Goal: Ask a question

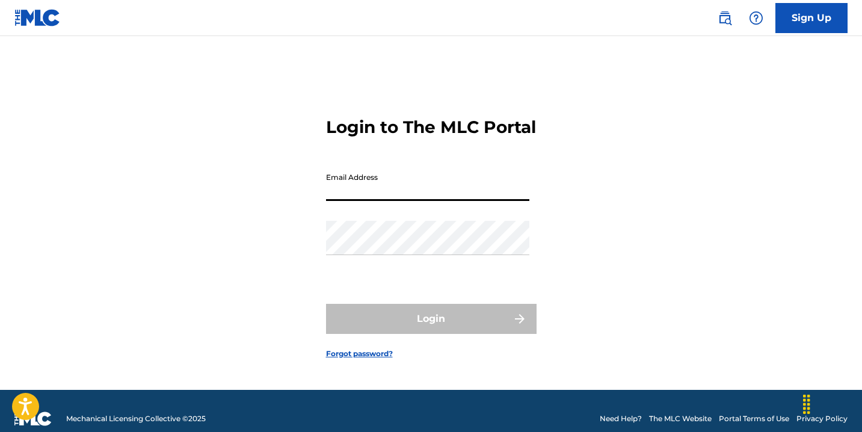
click at [355, 201] on input "Email Address" at bounding box center [427, 184] width 203 height 34
type input "[DOMAIN_NAME][EMAIL_ADDRESS][DOMAIN_NAME]"
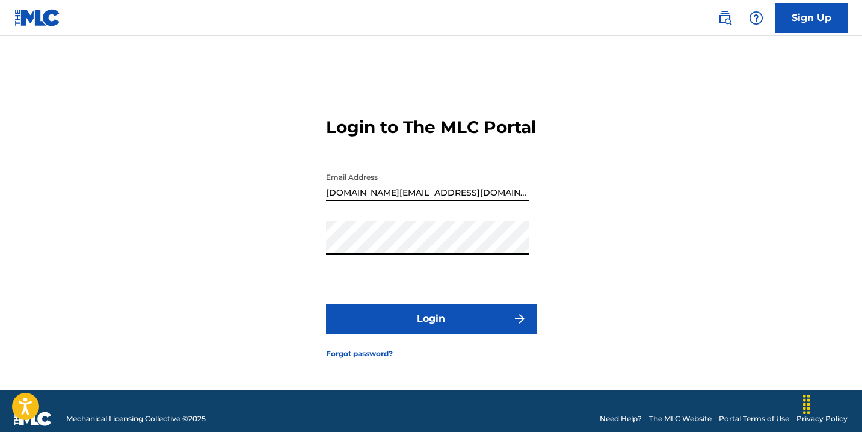
click at [326, 304] on button "Login" at bounding box center [431, 319] width 210 height 30
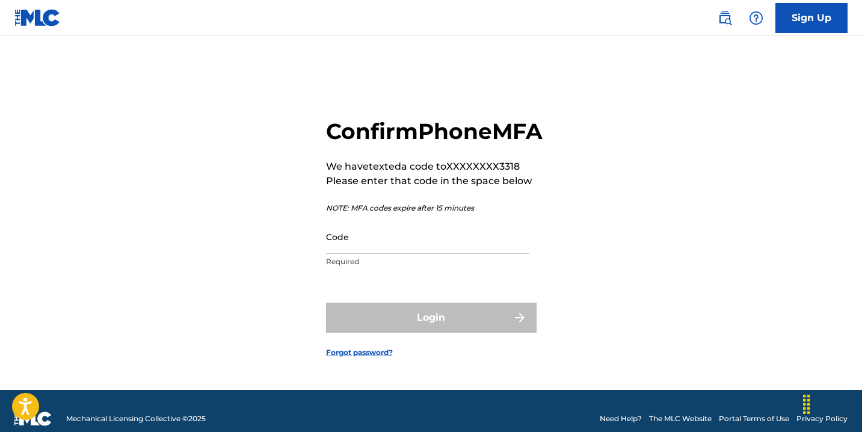
click at [340, 254] on input "Code" at bounding box center [427, 236] width 203 height 34
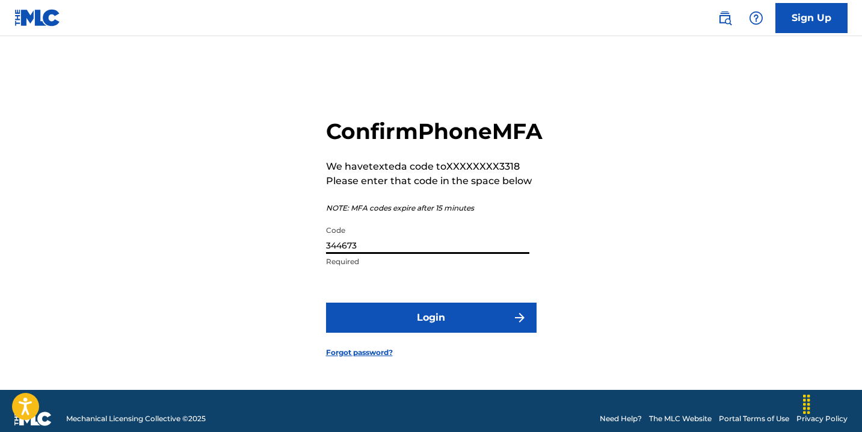
type input "344673"
click at [358, 333] on button "Login" at bounding box center [431, 317] width 210 height 30
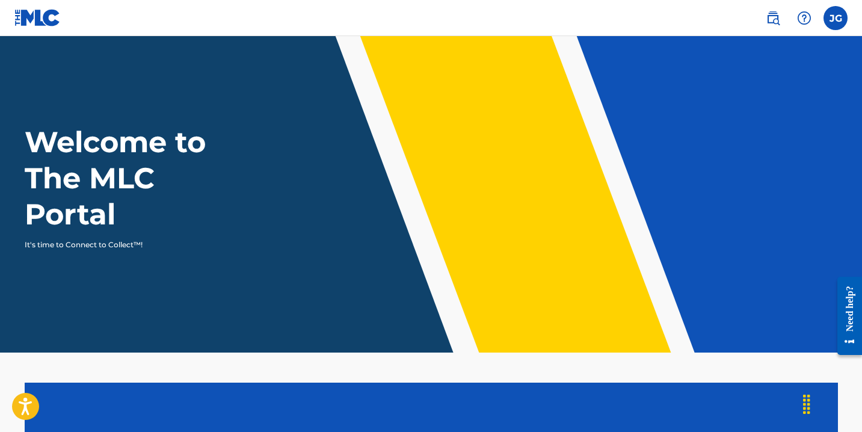
click at [825, 14] on label at bounding box center [835, 18] width 24 height 24
click at [835, 18] on input "[PERSON_NAME] [DOMAIN_NAME][EMAIL_ADDRESS][DOMAIN_NAME] Notification Preference…" at bounding box center [835, 18] width 0 height 0
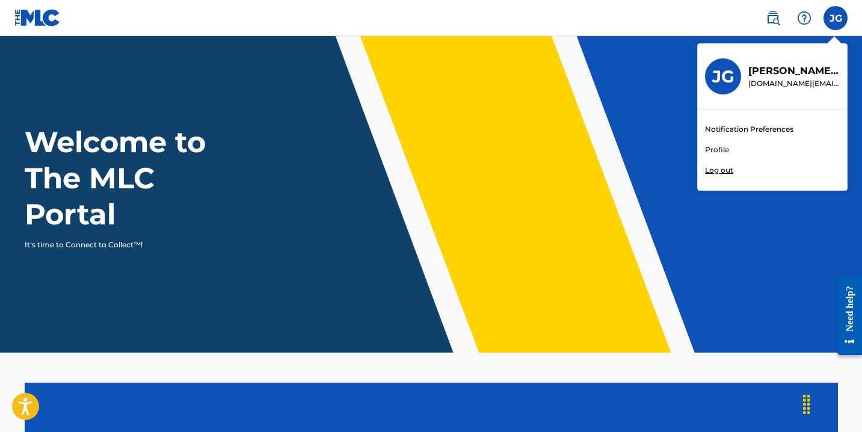
click at [781, 72] on p "[PERSON_NAME]" at bounding box center [793, 71] width 91 height 14
click at [835, 18] on input "[PERSON_NAME] [DOMAIN_NAME][EMAIL_ADDRESS][DOMAIN_NAME] Notification Preference…" at bounding box center [835, 18] width 0 height 0
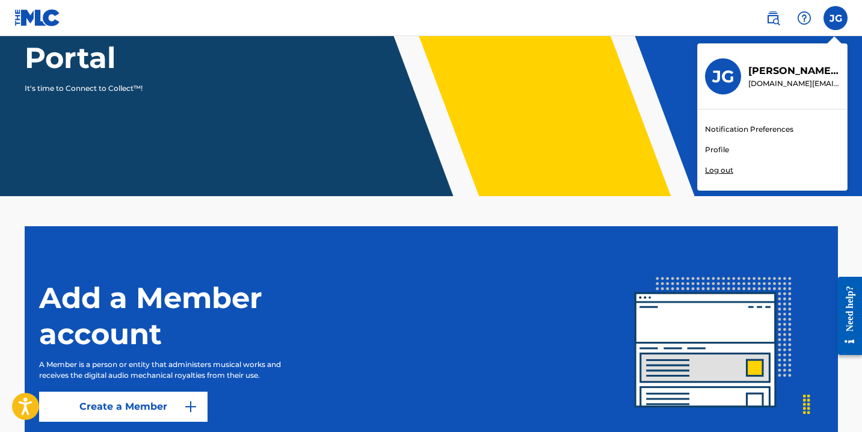
scroll to position [257, 0]
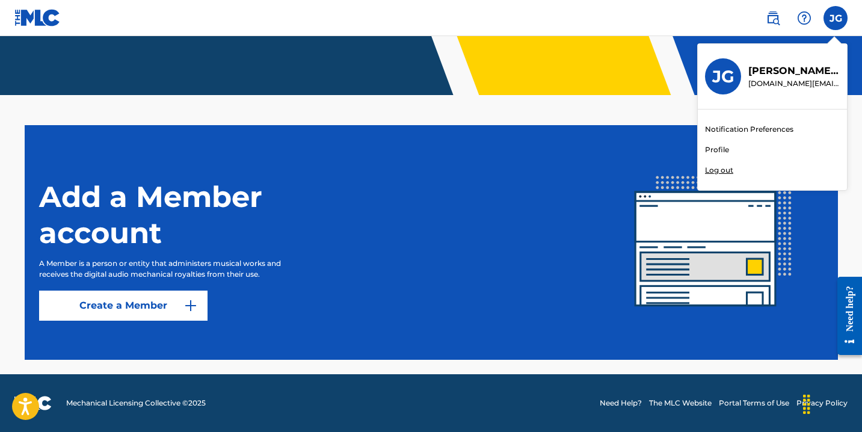
click at [714, 155] on link "Profile" at bounding box center [717, 149] width 24 height 11
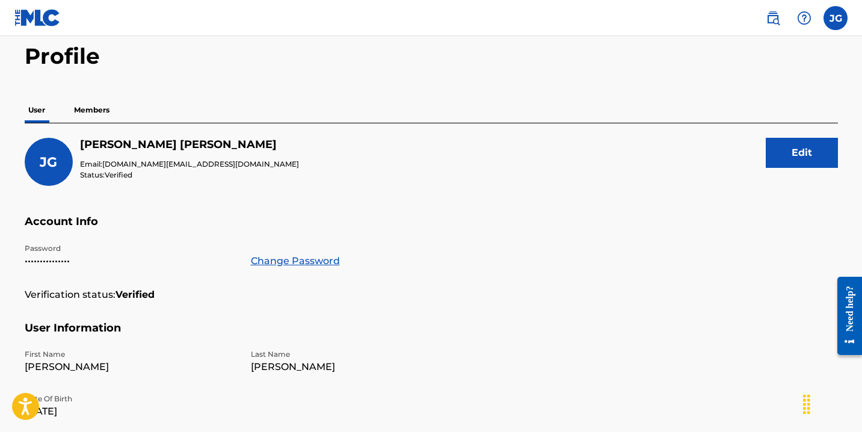
scroll to position [50, 0]
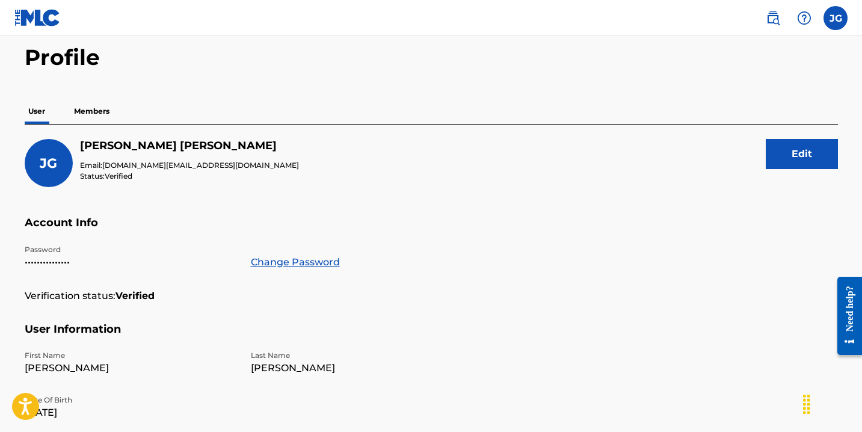
click at [85, 109] on p "Members" at bounding box center [91, 111] width 43 height 25
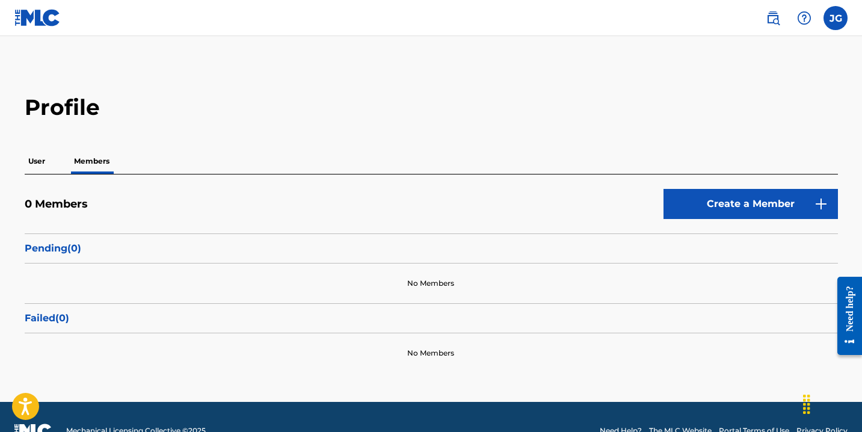
click at [729, 204] on link "Create a Member" at bounding box center [750, 204] width 174 height 30
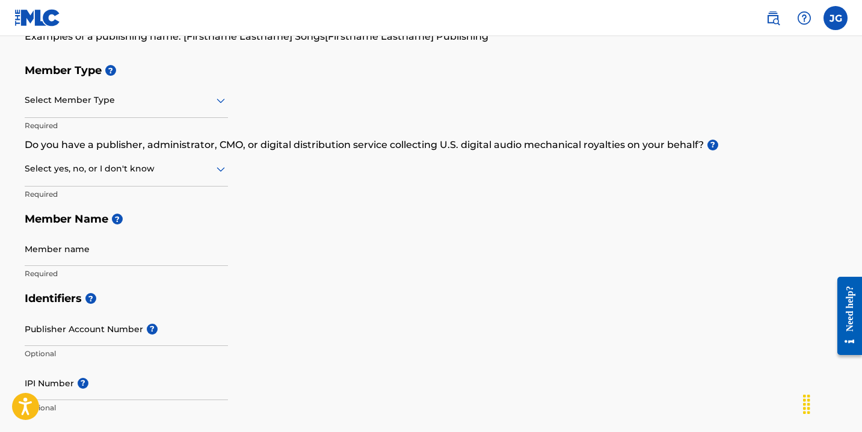
scroll to position [118, 0]
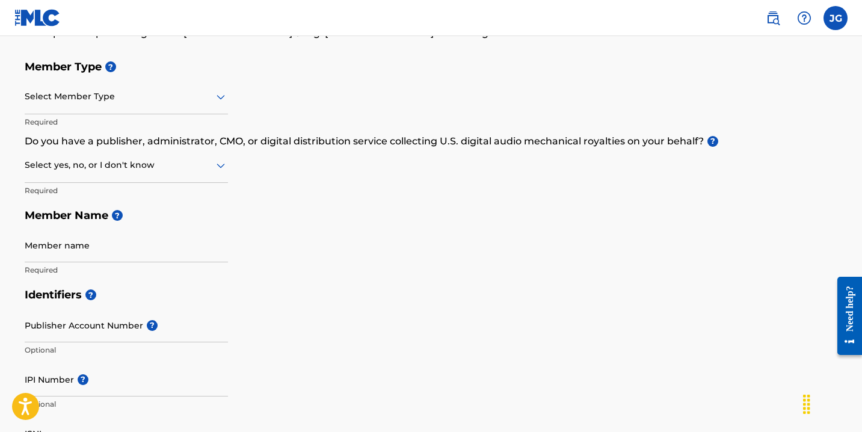
click at [221, 164] on icon at bounding box center [220, 165] width 14 height 14
click at [220, 164] on icon at bounding box center [220, 165] width 14 height 14
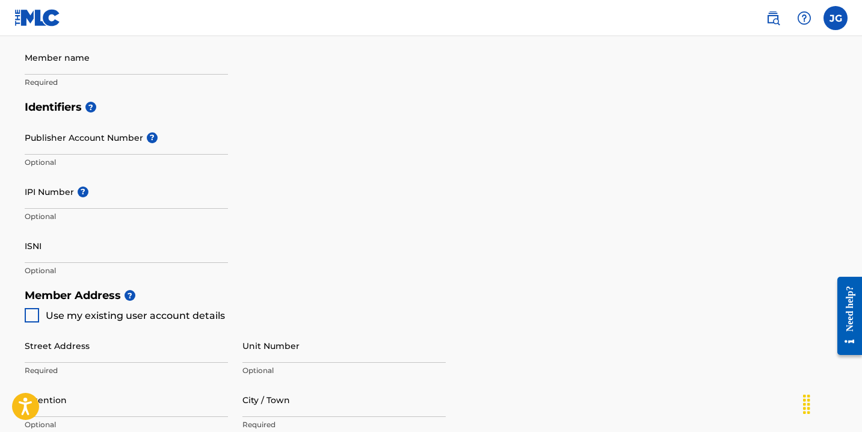
scroll to position [0, 0]
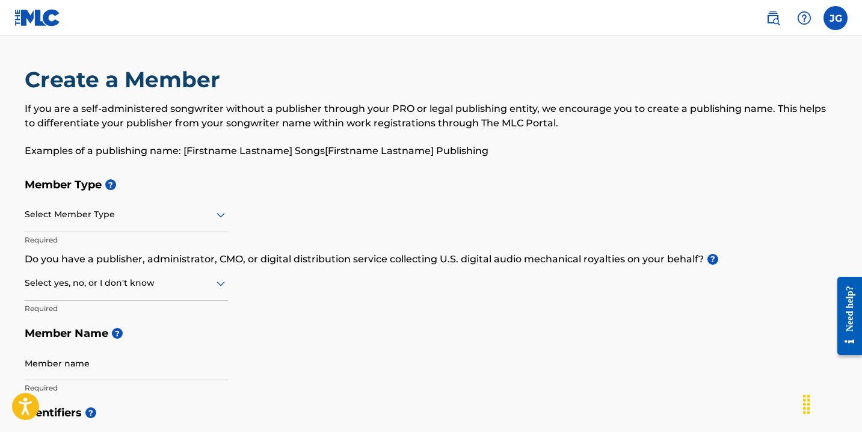
click at [768, 14] on img at bounding box center [772, 18] width 14 height 14
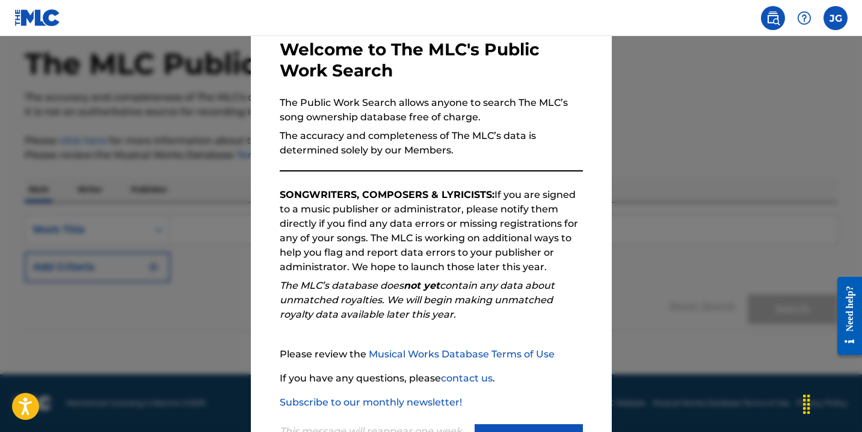
scroll to position [118, 0]
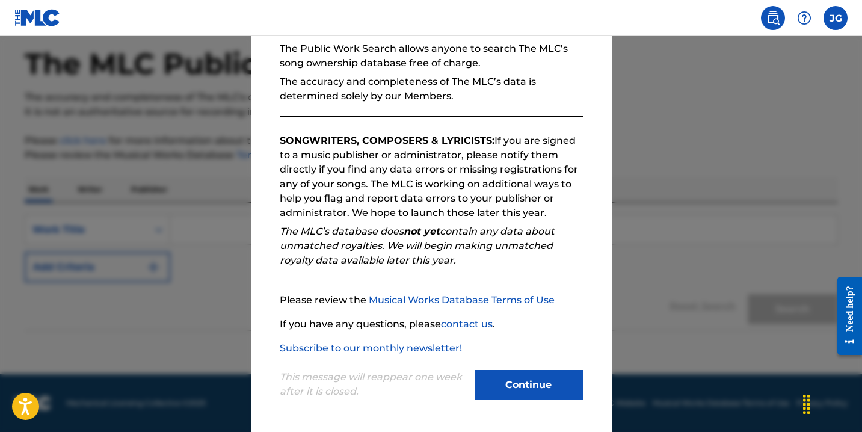
click at [494, 384] on button "Continue" at bounding box center [528, 385] width 108 height 30
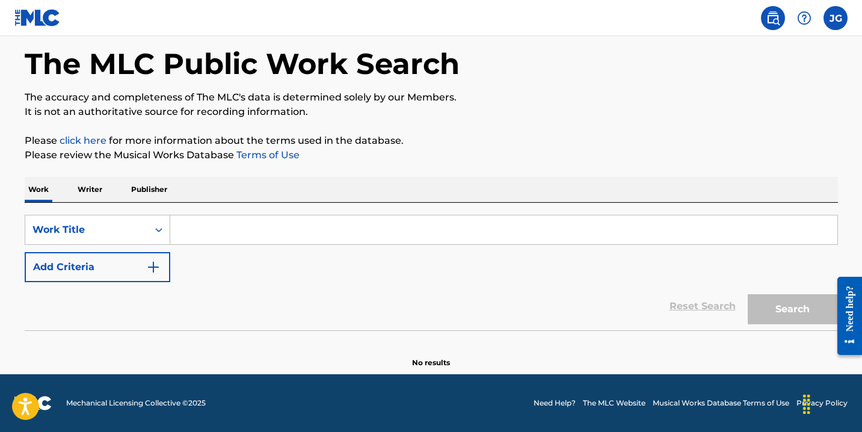
click at [87, 186] on p "Writer" at bounding box center [90, 189] width 32 height 25
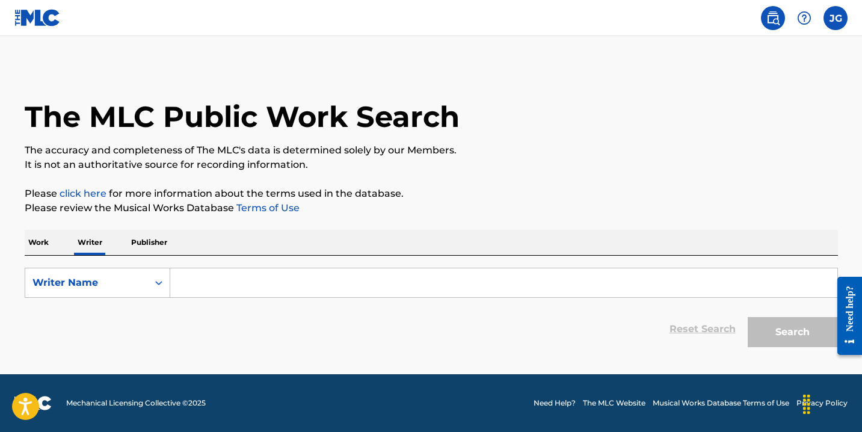
click at [199, 285] on input "Search Form" at bounding box center [503, 282] width 667 height 29
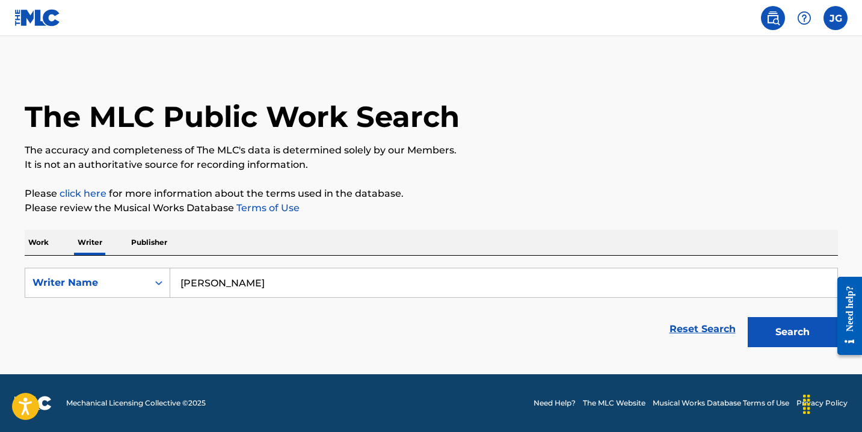
click at [782, 337] on button "Search" at bounding box center [792, 332] width 90 height 30
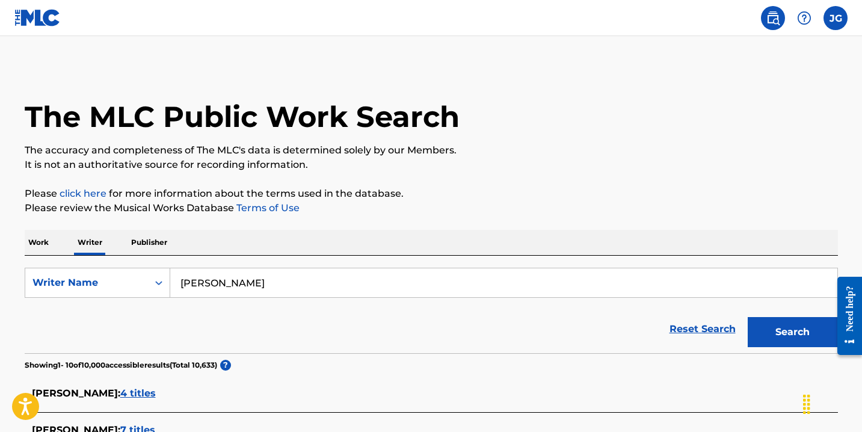
click at [215, 282] on input "[PERSON_NAME]" at bounding box center [503, 282] width 667 height 29
click at [747, 317] on button "Search" at bounding box center [792, 332] width 90 height 30
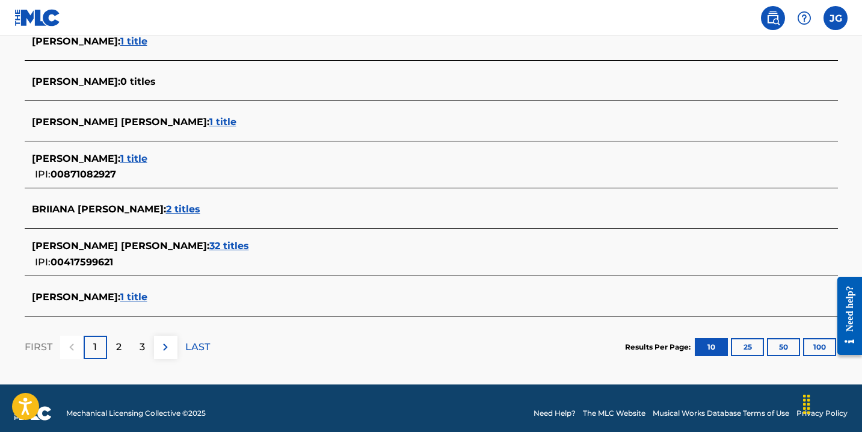
scroll to position [489, 0]
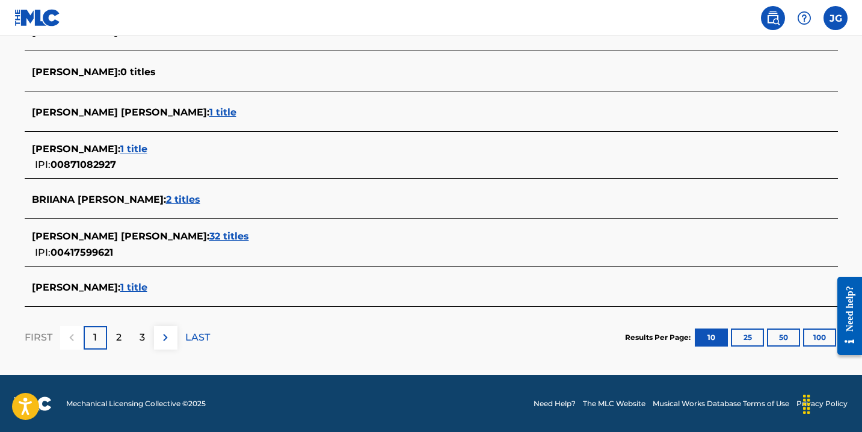
click at [814, 343] on button "100" at bounding box center [819, 337] width 33 height 18
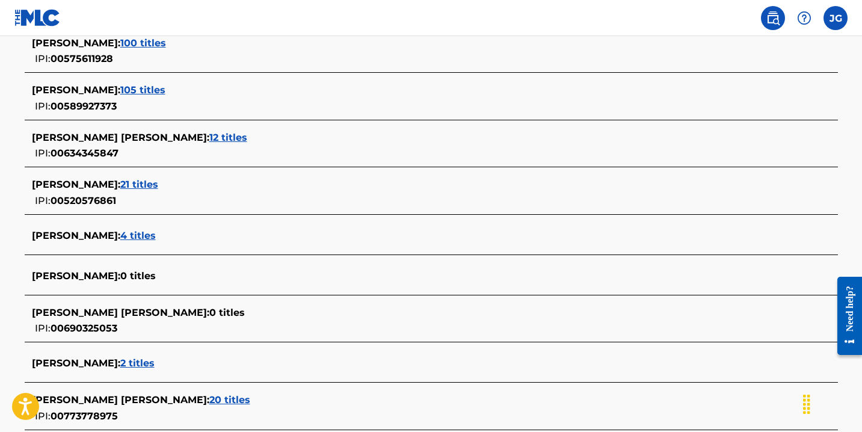
scroll to position [0, 0]
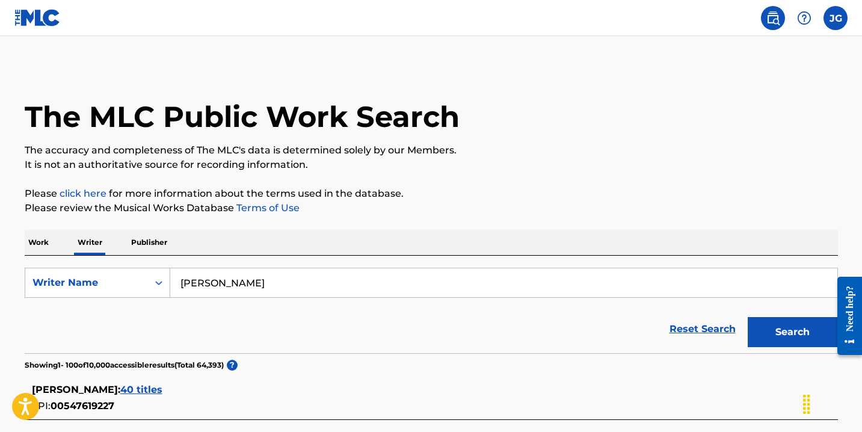
drag, startPoint x: 309, startPoint y: 280, endPoint x: 155, endPoint y: 249, distance: 157.0
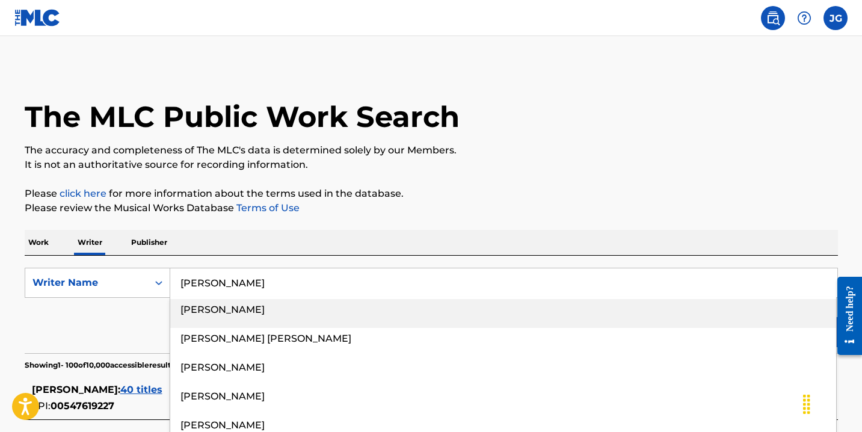
type input "[PERSON_NAME]"
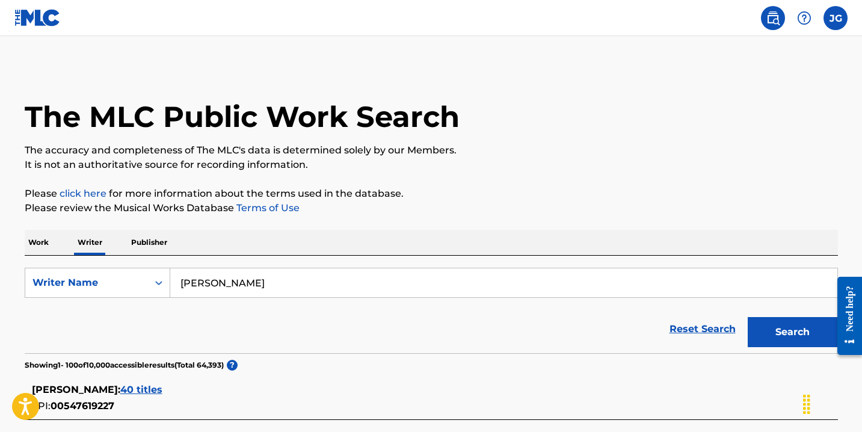
click at [164, 236] on p "Publisher" at bounding box center [148, 242] width 43 height 25
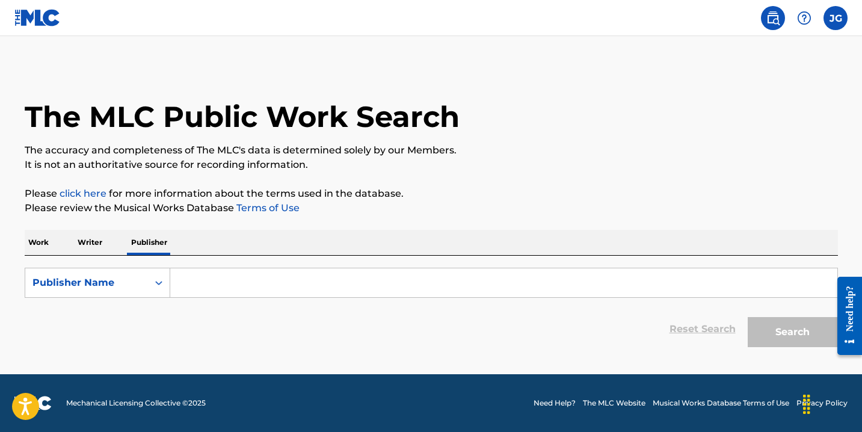
click at [215, 280] on input "Search Form" at bounding box center [503, 282] width 667 height 29
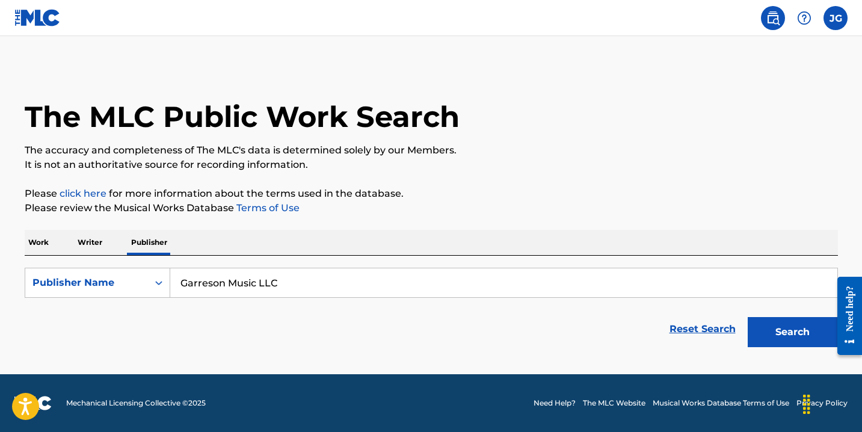
type input "Garreson Music LLC"
click at [747, 317] on button "Search" at bounding box center [792, 332] width 90 height 30
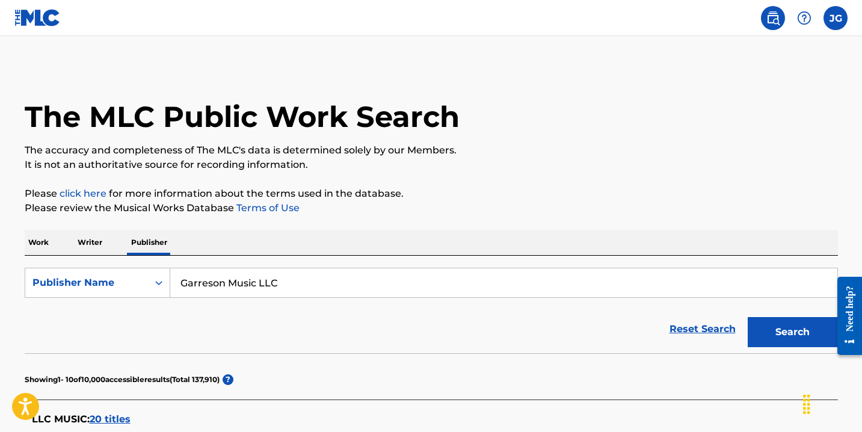
click at [41, 241] on p "Work" at bounding box center [39, 242] width 28 height 25
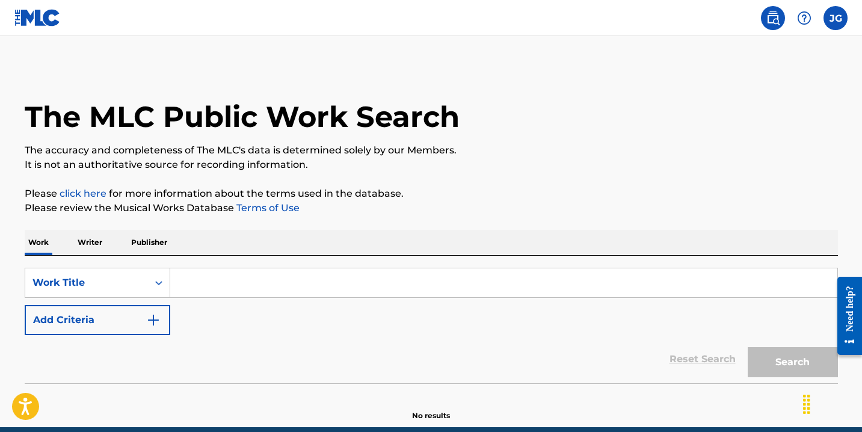
click at [157, 316] on img "Search Form" at bounding box center [153, 320] width 14 height 14
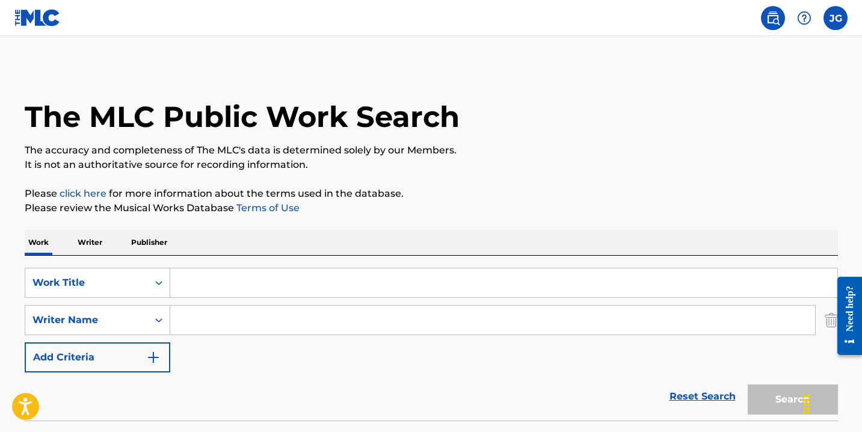
click at [208, 278] on input "Search Form" at bounding box center [503, 282] width 667 height 29
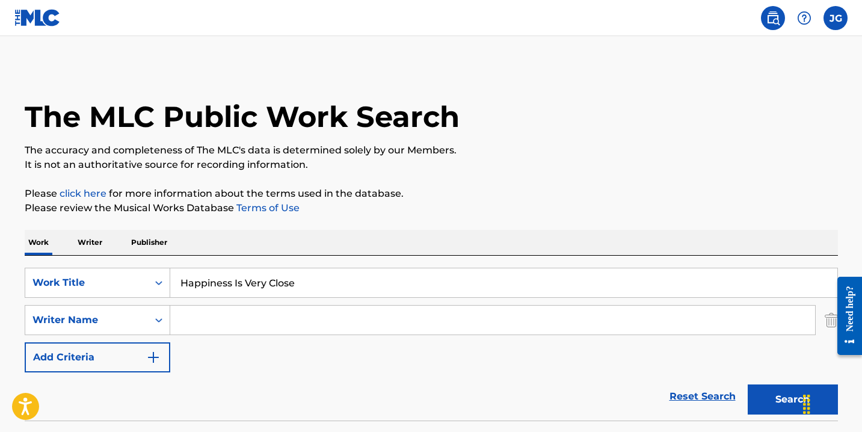
type input "Happiness Is Very Close"
click at [747, 384] on button "Search" at bounding box center [792, 399] width 90 height 30
click at [785, 394] on button "Search" at bounding box center [792, 399] width 90 height 30
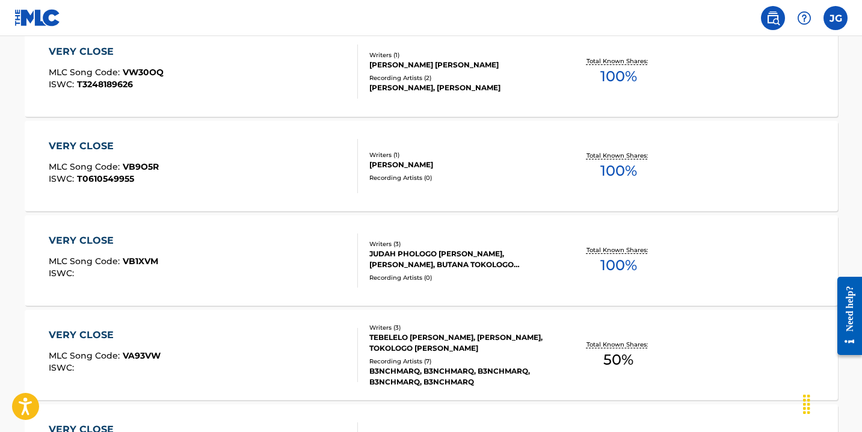
scroll to position [1078, 0]
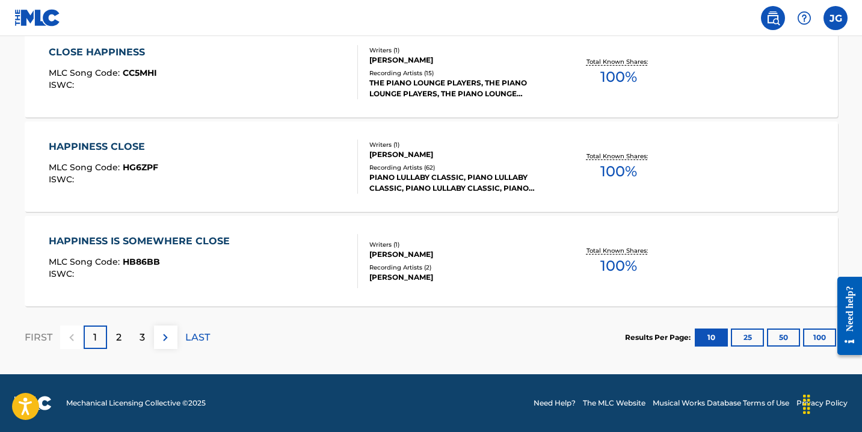
click at [121, 336] on p "2" at bounding box center [118, 337] width 5 height 14
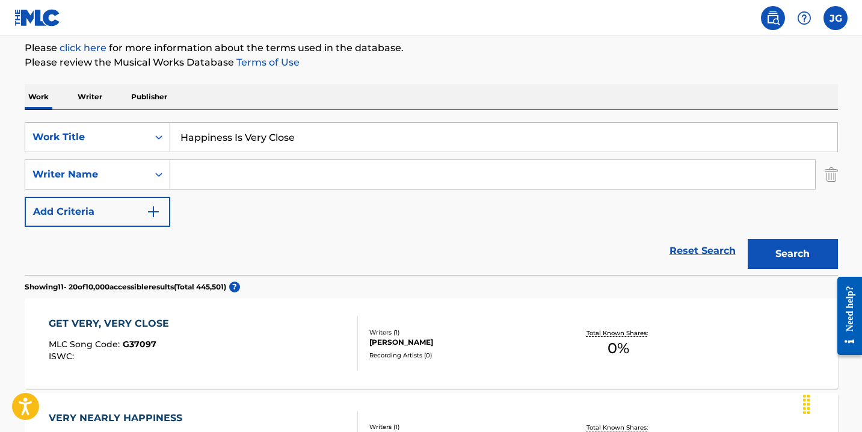
scroll to position [142, 0]
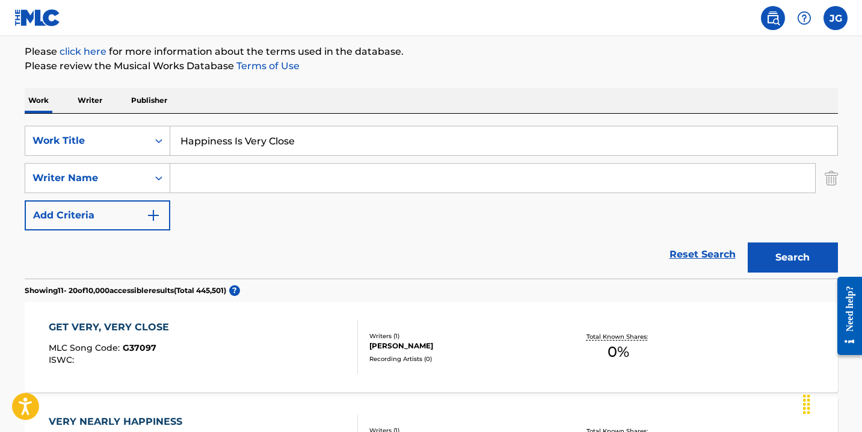
click at [222, 174] on input "Search Form" at bounding box center [492, 178] width 645 height 29
type input "g"
type input "[PERSON_NAME]"
click at [747, 242] on button "Search" at bounding box center [792, 257] width 90 height 30
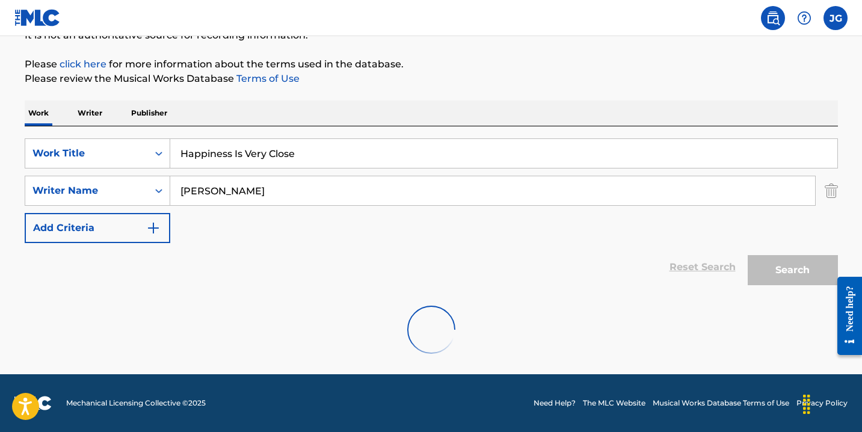
scroll to position [90, 0]
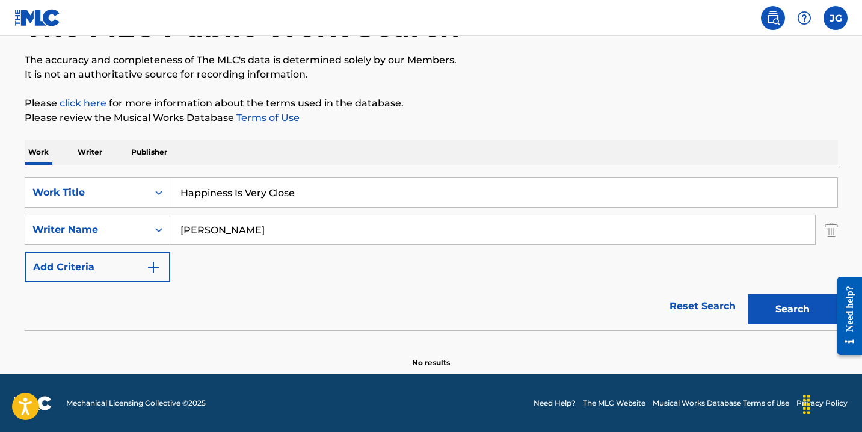
click at [145, 149] on p "Publisher" at bounding box center [148, 152] width 43 height 25
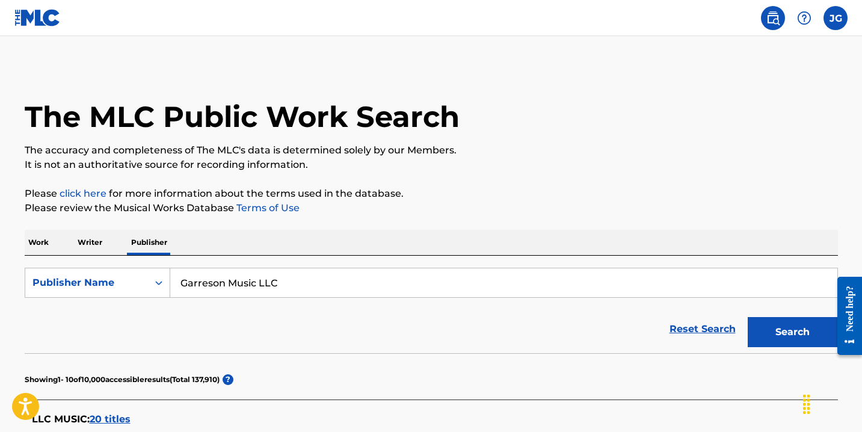
click at [838, 19] on label at bounding box center [835, 18] width 24 height 24
click at [835, 18] on input "[PERSON_NAME] [DOMAIN_NAME][EMAIL_ADDRESS][DOMAIN_NAME] Notification Preference…" at bounding box center [835, 18] width 0 height 0
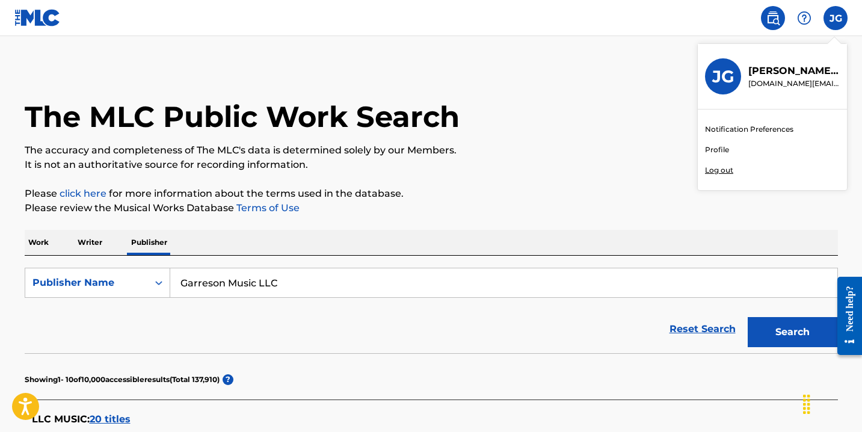
click at [761, 75] on p "[PERSON_NAME]" at bounding box center [793, 71] width 91 height 14
click at [835, 18] on input "[PERSON_NAME] [DOMAIN_NAME][EMAIL_ADDRESS][DOMAIN_NAME] Notification Preference…" at bounding box center [835, 18] width 0 height 0
click at [716, 149] on link "Profile" at bounding box center [717, 149] width 24 height 11
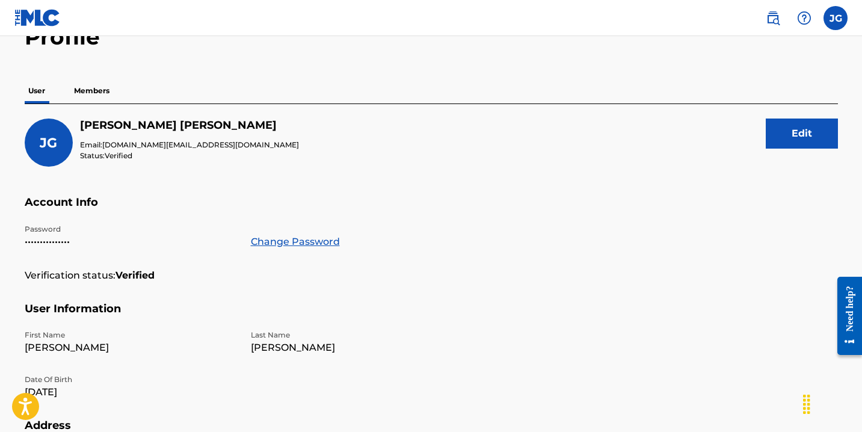
scroll to position [70, 0]
click at [101, 93] on p "Members" at bounding box center [91, 91] width 43 height 25
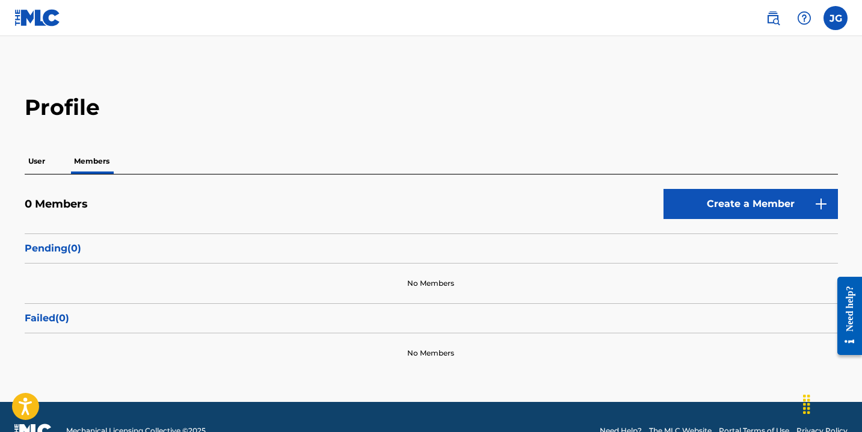
click at [734, 208] on link "Create a Member" at bounding box center [750, 204] width 174 height 30
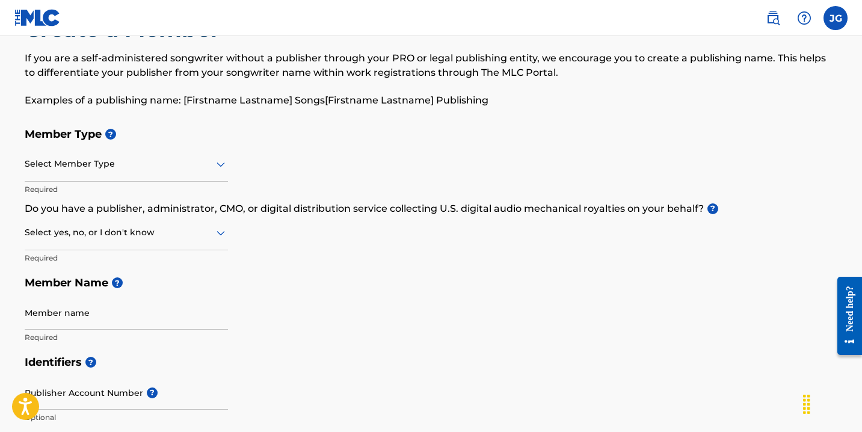
scroll to position [54, 0]
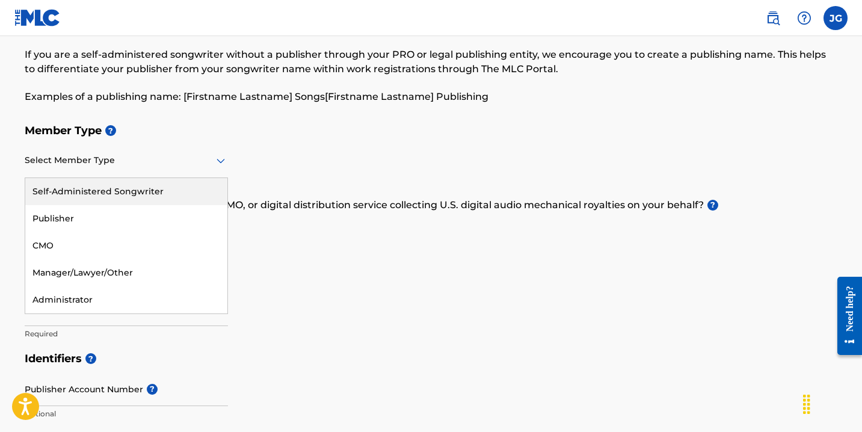
click at [221, 158] on icon at bounding box center [220, 160] width 14 height 14
click at [176, 188] on div "Self-Administered Songwriter" at bounding box center [126, 191] width 202 height 27
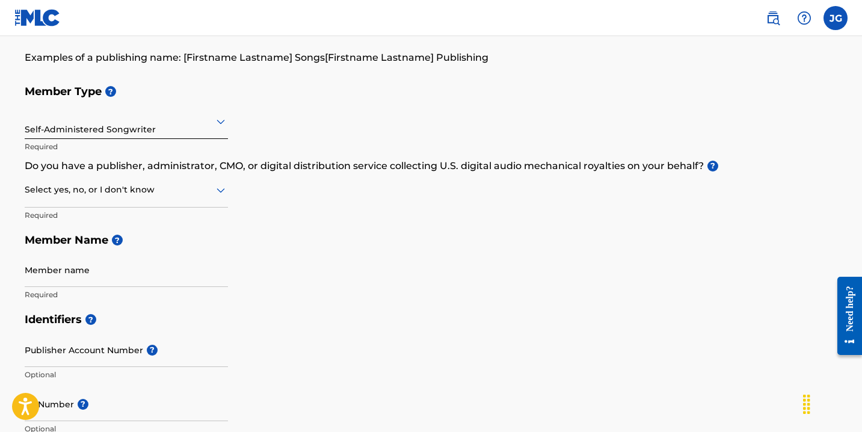
scroll to position [96, 0]
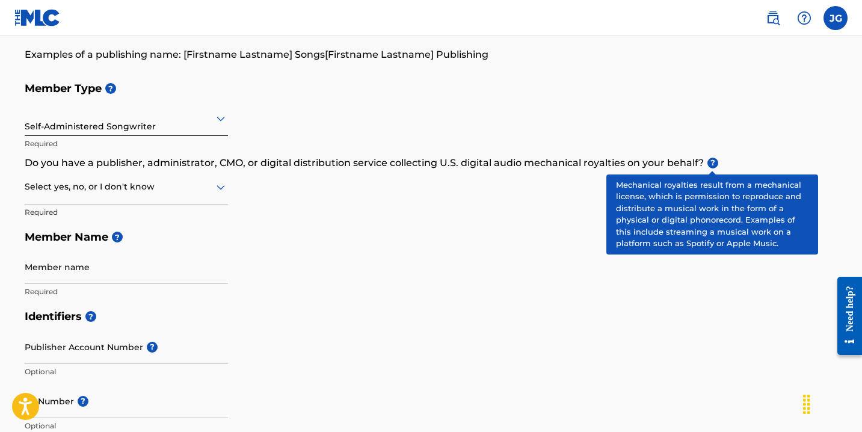
click at [710, 159] on span "?" at bounding box center [712, 163] width 11 height 11
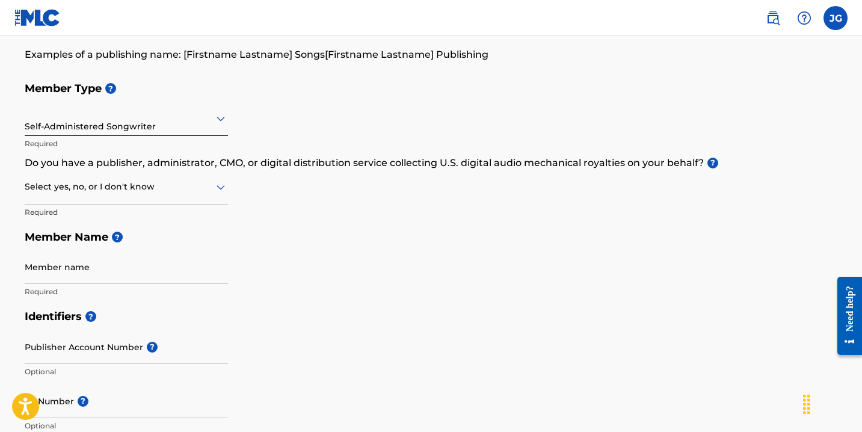
click at [226, 186] on icon at bounding box center [220, 187] width 14 height 14
click at [124, 282] on div "I don't know" at bounding box center [126, 272] width 202 height 27
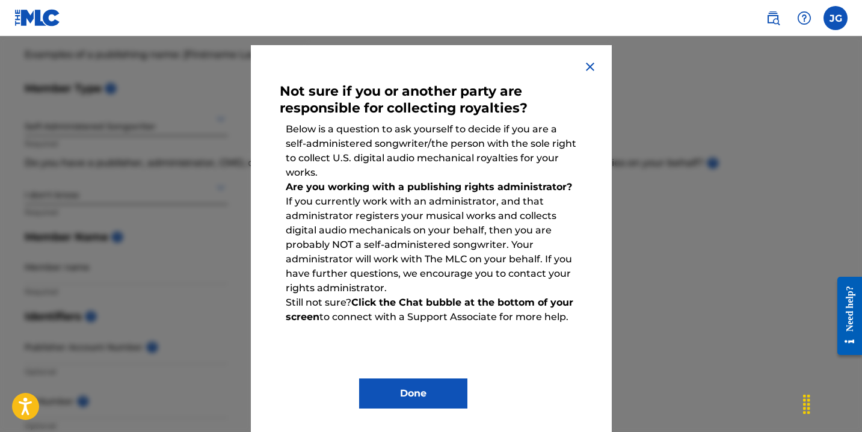
scroll to position [35, 0]
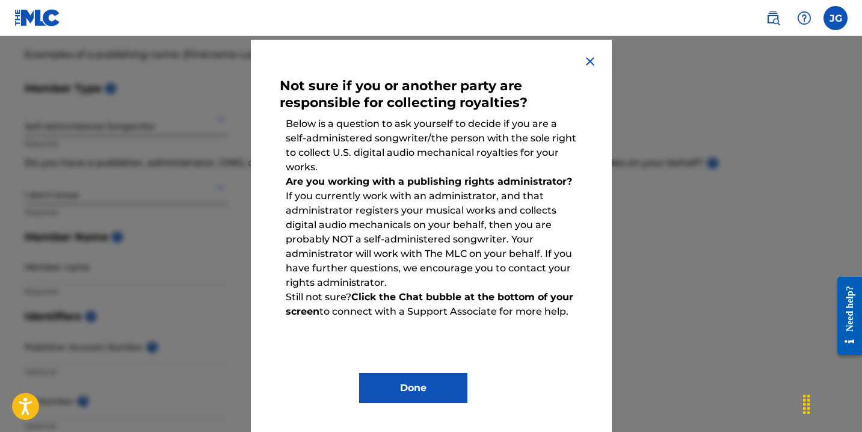
click at [594, 60] on img at bounding box center [590, 61] width 14 height 14
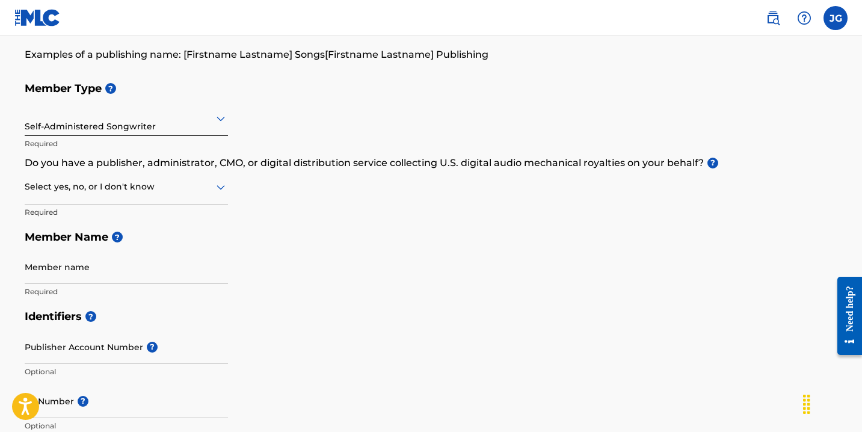
click at [806, 23] on img at bounding box center [804, 18] width 14 height 14
click at [738, 198] on div "Member Type ? Self-Administered Songwriter Required Do you have a publisher, ad…" at bounding box center [431, 190] width 813 height 228
click at [798, 16] on img at bounding box center [804, 18] width 14 height 14
click at [781, 54] on link "Contact us" at bounding box center [804, 50] width 102 height 29
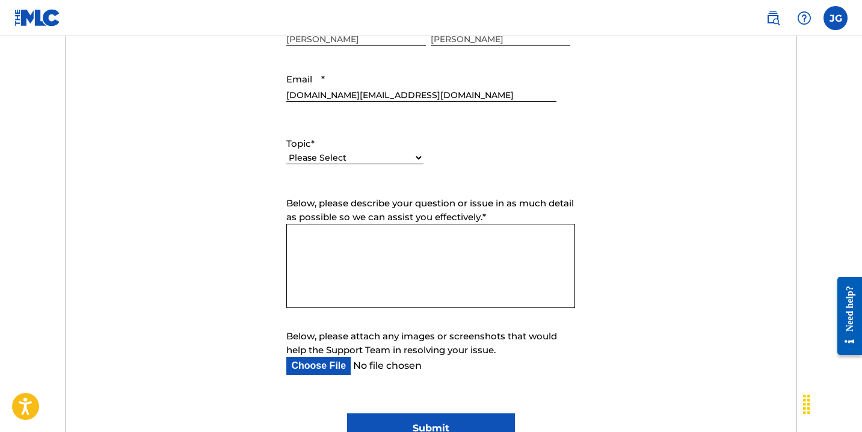
scroll to position [530, 0]
click at [420, 159] on select "Please Select I need help with my account I need help with managing my catalog …" at bounding box center [354, 157] width 137 height 13
select select "I need help with my account"
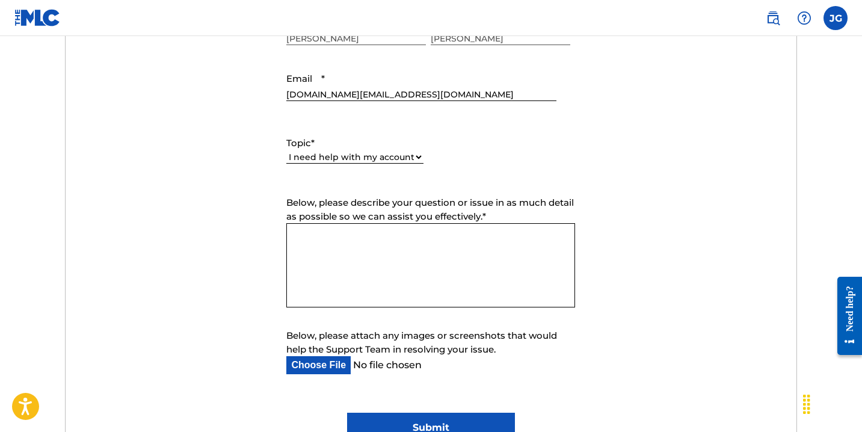
click at [286, 152] on select "Please Select I need help with my account I need help with managing my catalog …" at bounding box center [354, 157] width 137 height 13
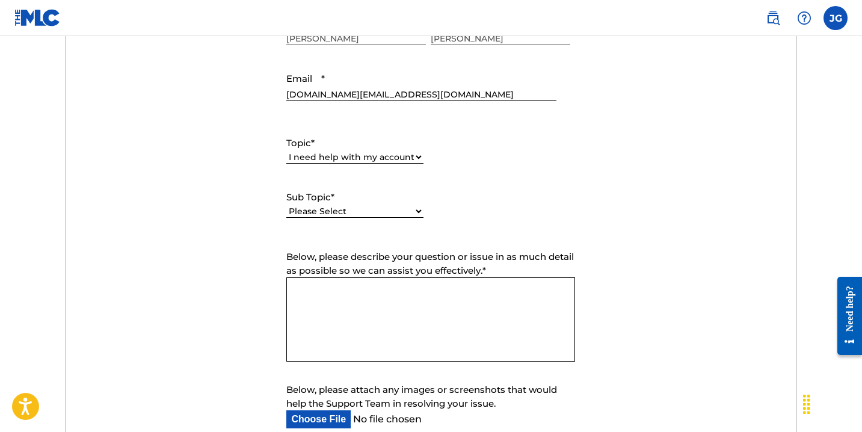
click at [425, 213] on div "Topic * Please Select I need help with my account I need help with managing my …" at bounding box center [430, 177] width 289 height 108
click at [420, 213] on select "Please Select I need help with my user account I can't log in to my user accoun…" at bounding box center [354, 211] width 137 height 13
select select "I need help with my Member account"
click at [286, 206] on select "Please Select I need help with my user account I can't log in to my user accoun…" at bounding box center [354, 211] width 137 height 13
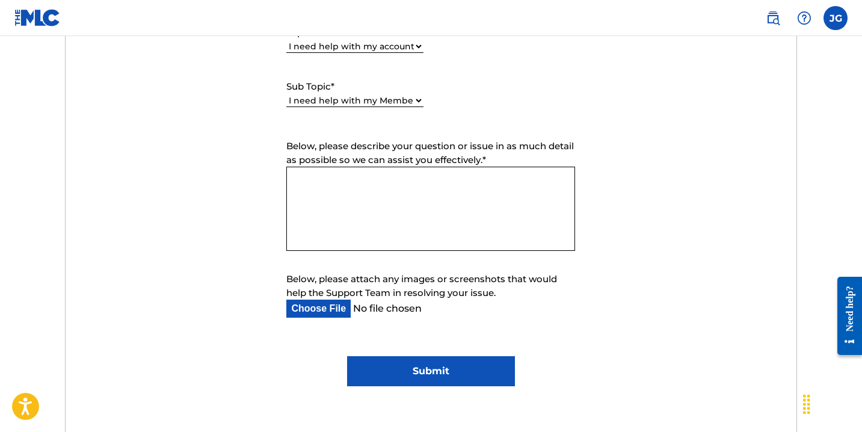
scroll to position [643, 0]
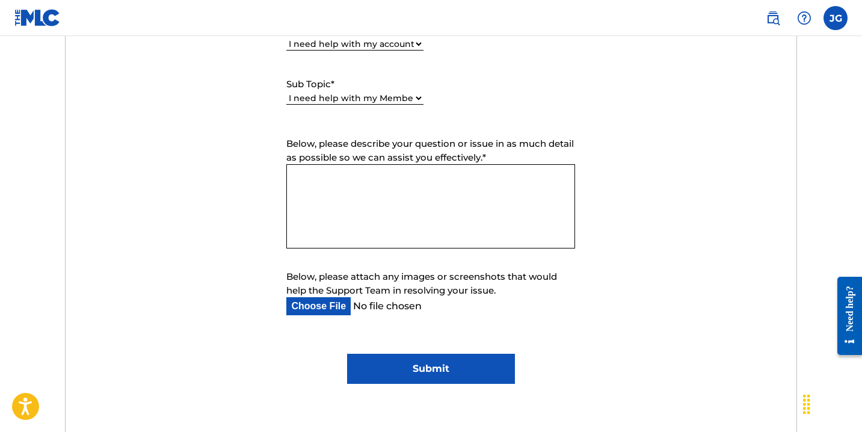
click at [394, 182] on textarea "Below, please describe your question or issue in as much detail as possible so …" at bounding box center [430, 206] width 289 height 84
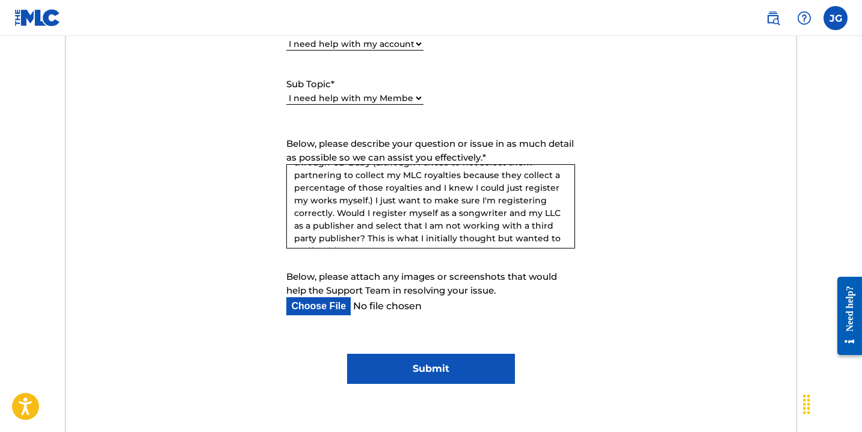
scroll to position [98, 0]
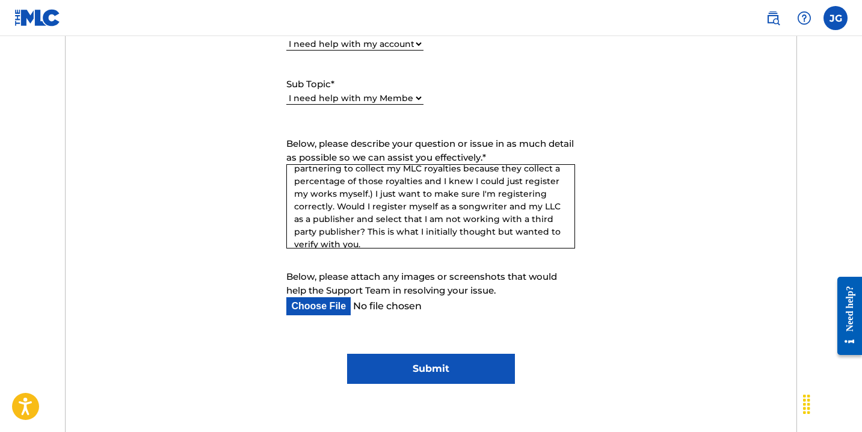
click at [343, 232] on textarea "Hello, I wanted to get some clarity before I continued registering. I am a user…" at bounding box center [430, 206] width 289 height 84
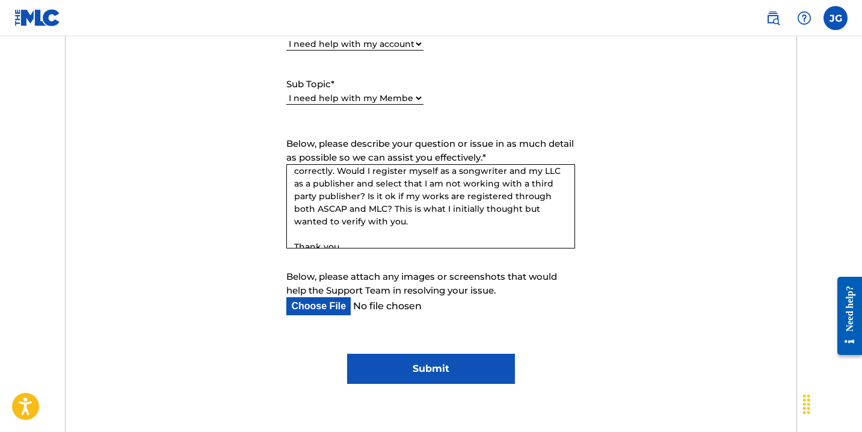
scroll to position [137, 0]
drag, startPoint x: 371, startPoint y: 206, endPoint x: 505, endPoint y: 207, distance: 133.5
click at [505, 207] on textarea "Hello, I wanted to get some clarity before I continued registering. I am a user…" at bounding box center [430, 206] width 289 height 84
type textarea "Hello, I wanted to get some clarity before I continued registering. I am a user…"
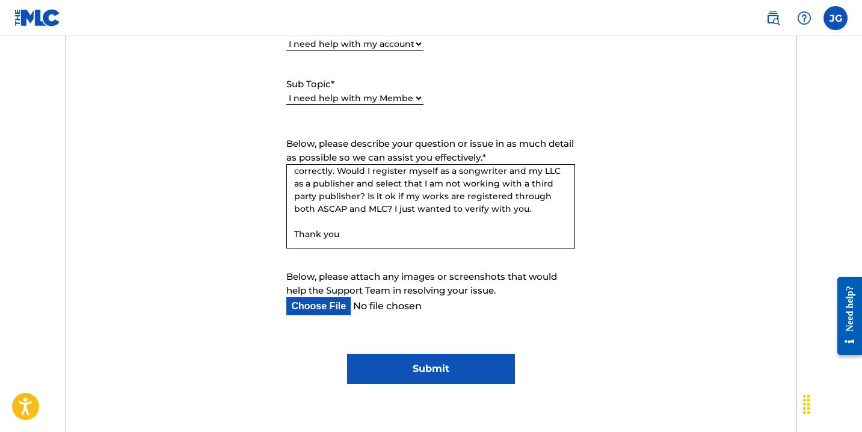
click at [399, 357] on input "Submit" at bounding box center [431, 369] width 168 height 30
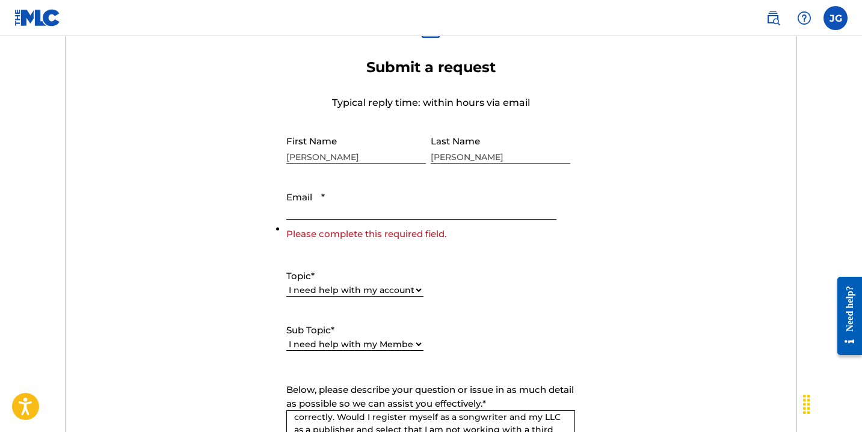
scroll to position [414, 0]
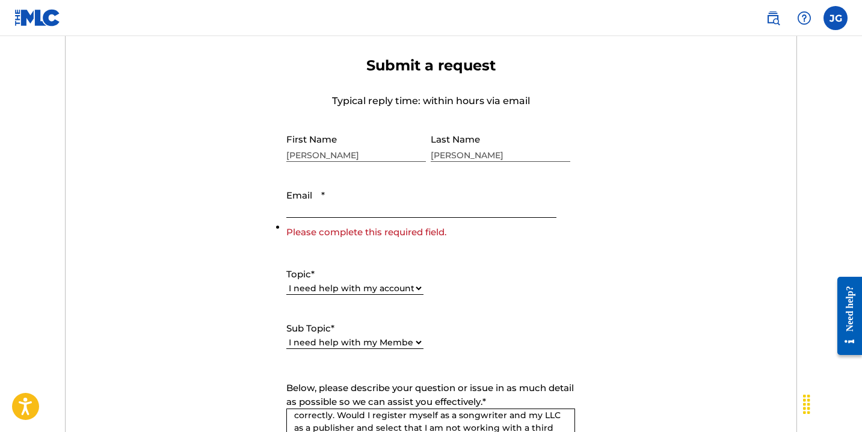
click at [321, 204] on input "Email *" at bounding box center [420, 200] width 269 height 34
type input "[DOMAIN_NAME][EMAIL_ADDRESS][DOMAIN_NAME]"
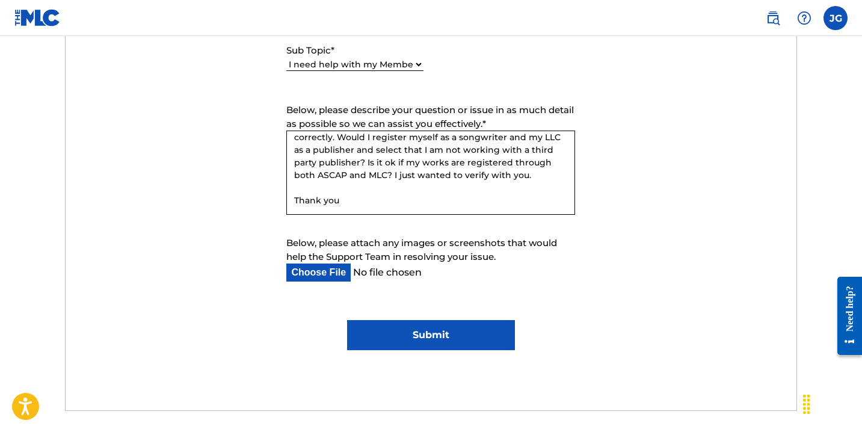
scroll to position [748, 0]
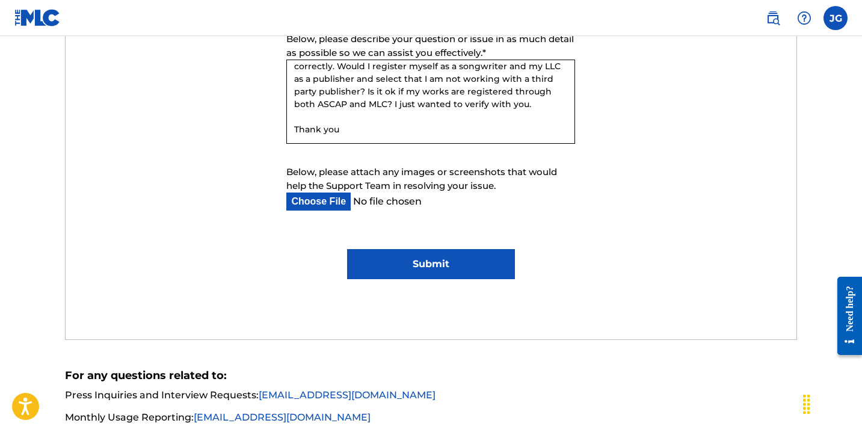
click at [388, 275] on input "Submit" at bounding box center [431, 264] width 168 height 30
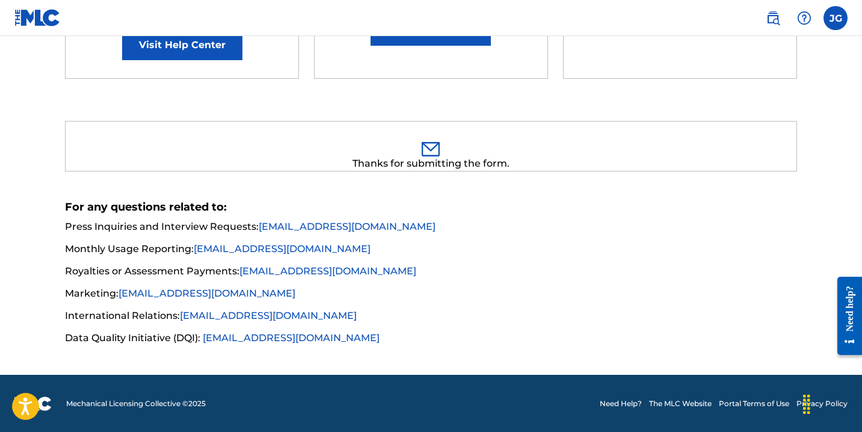
scroll to position [0, 0]
